Goal: Task Accomplishment & Management: Use online tool/utility

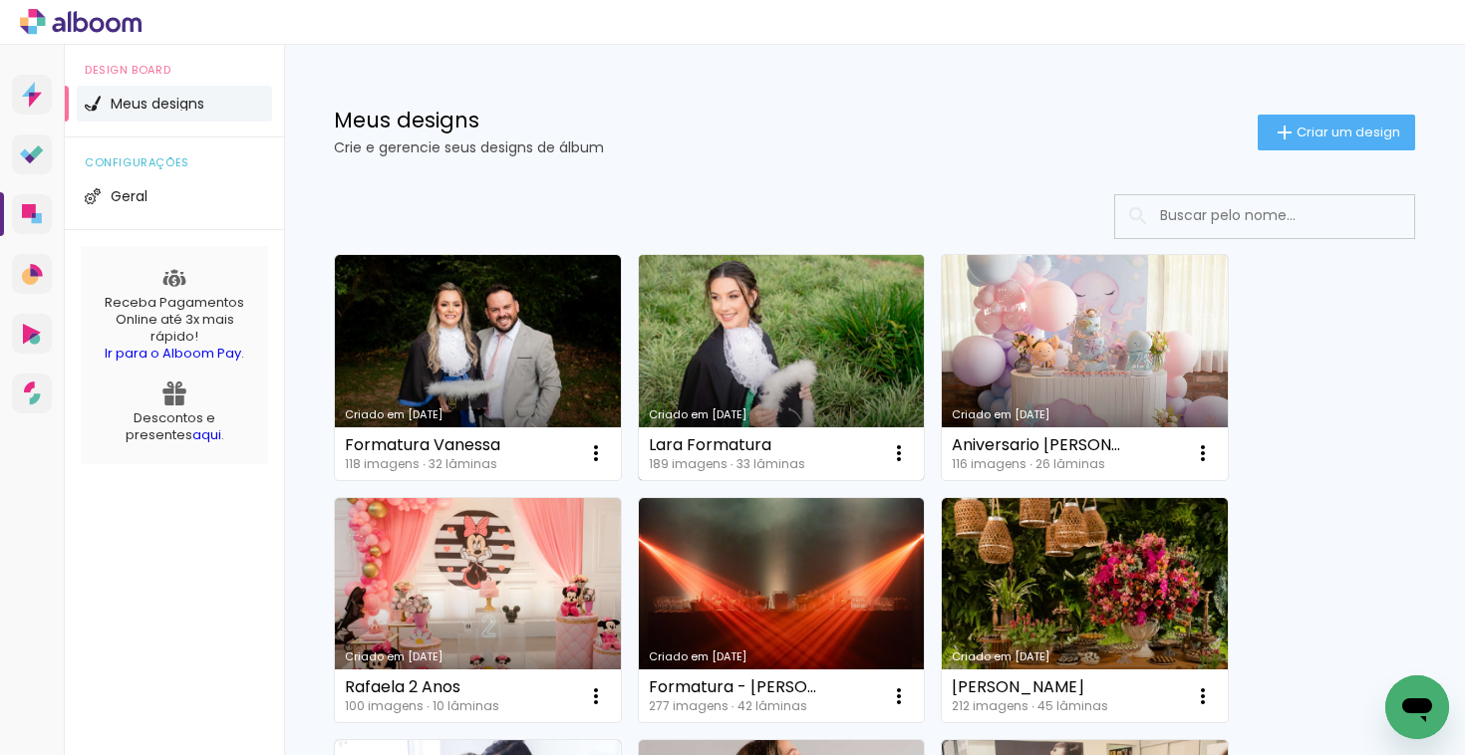
click at [782, 368] on link "Criado em [DATE]" at bounding box center [782, 367] width 286 height 225
